Goal: Transaction & Acquisition: Book appointment/travel/reservation

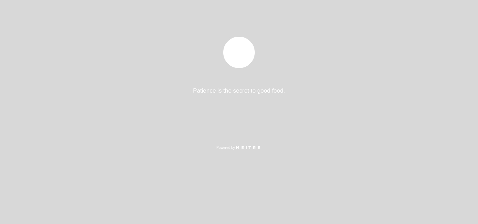
select select "es"
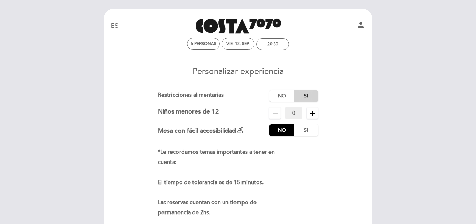
click at [304, 96] on label "Si" at bounding box center [306, 96] width 24 height 12
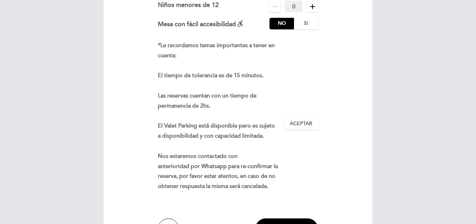
scroll to position [175, 0]
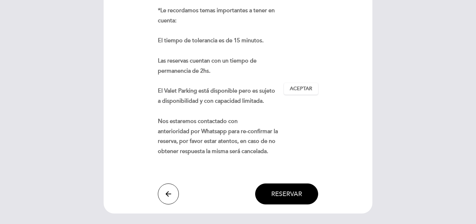
type textarea "1 persona es celiaca"
click at [274, 194] on span "Reservar" at bounding box center [286, 194] width 31 height 8
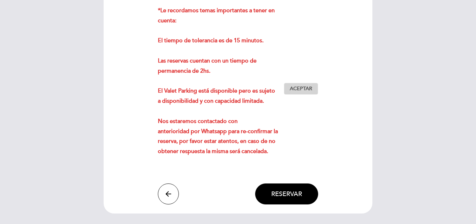
click at [300, 94] on button "Aceptar Aceptado" at bounding box center [301, 89] width 34 height 12
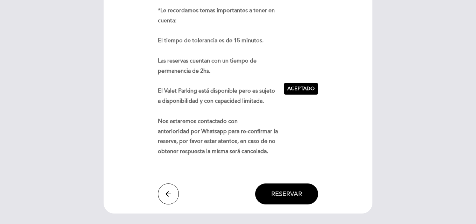
click at [287, 197] on span "Reservar" at bounding box center [286, 194] width 31 height 8
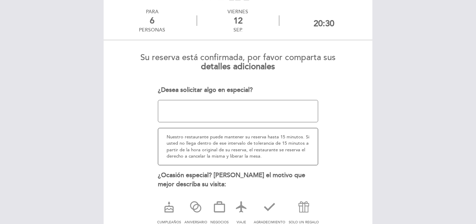
scroll to position [41, 0]
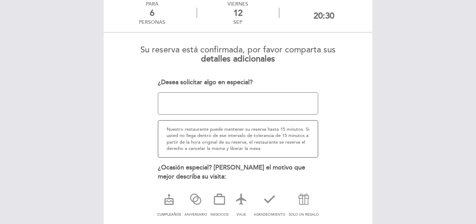
click at [170, 203] on icon at bounding box center [169, 199] width 18 height 18
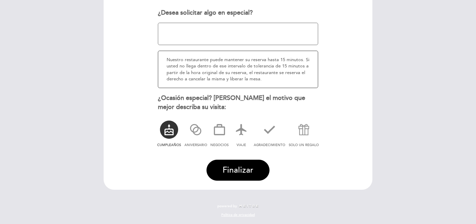
scroll to position [111, 0]
click at [246, 169] on span "Finalizar" at bounding box center [238, 170] width 31 height 10
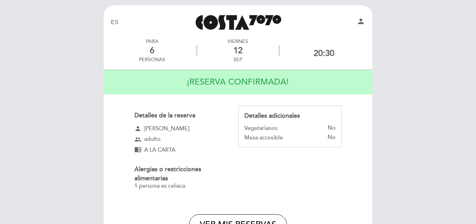
scroll to position [0, 0]
